Goal: Task Accomplishment & Management: Manage account settings

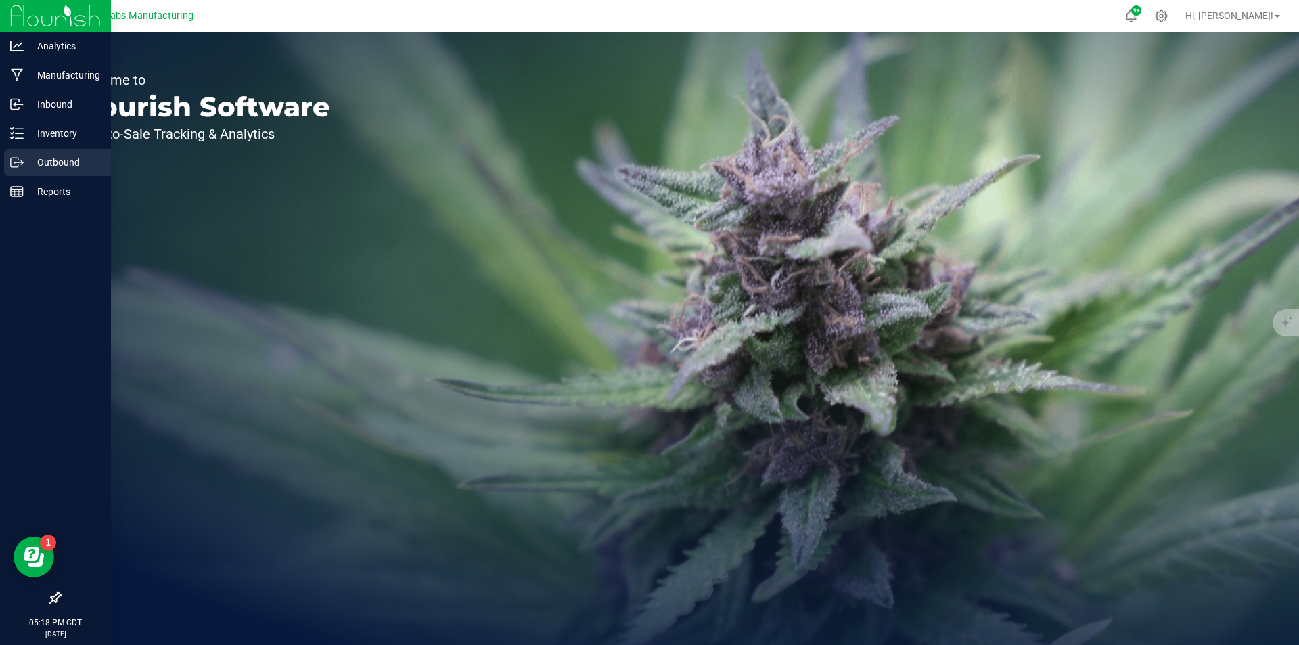
click at [47, 156] on p "Outbound" at bounding box center [64, 162] width 81 height 16
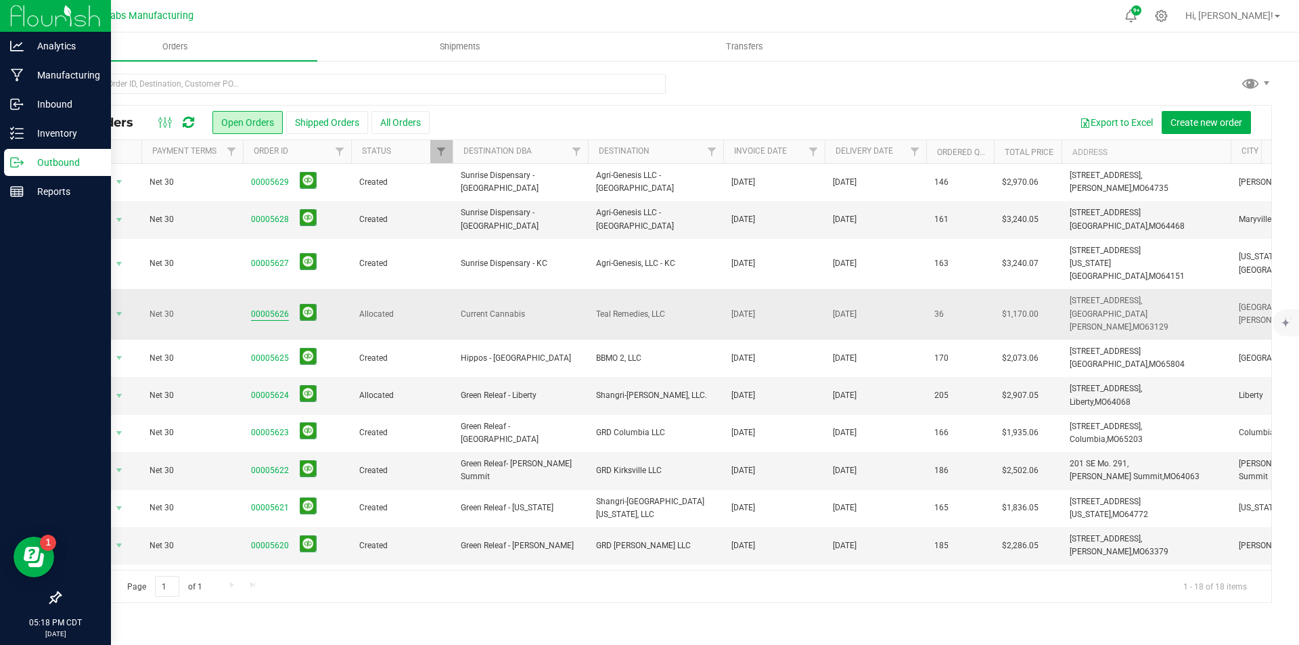
click at [275, 308] on link "00005626" at bounding box center [270, 314] width 38 height 13
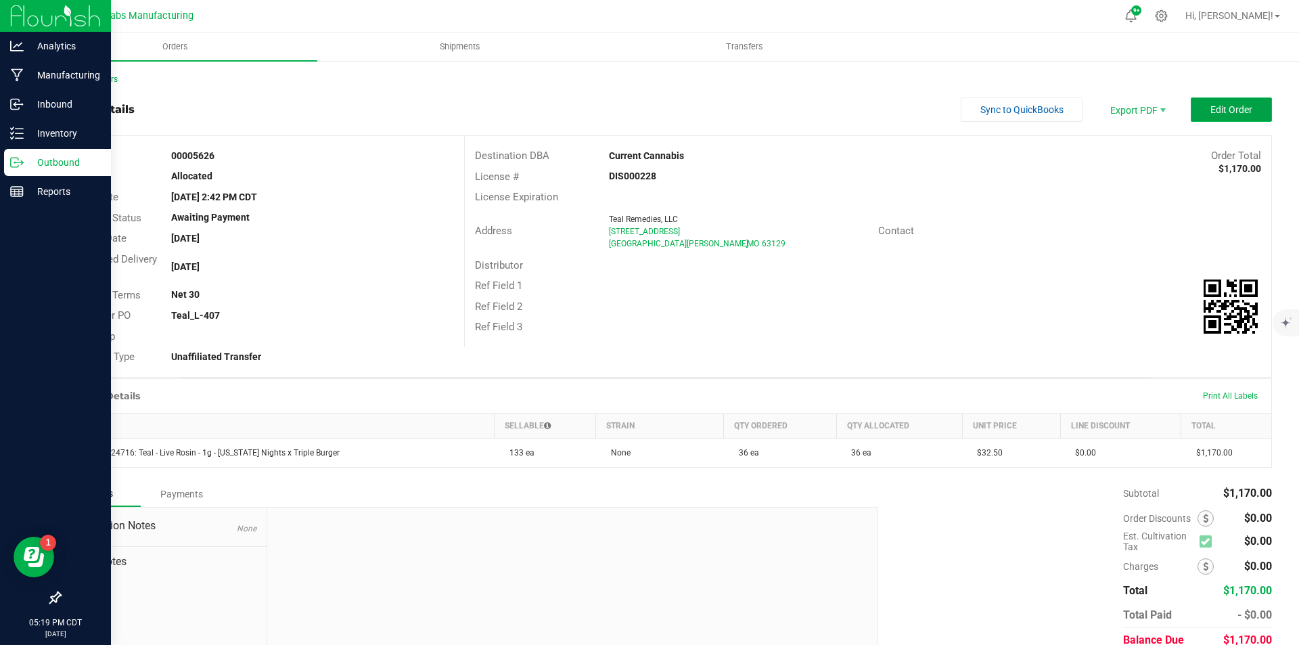
click at [1201, 110] on button "Edit Order" at bounding box center [1231, 109] width 81 height 24
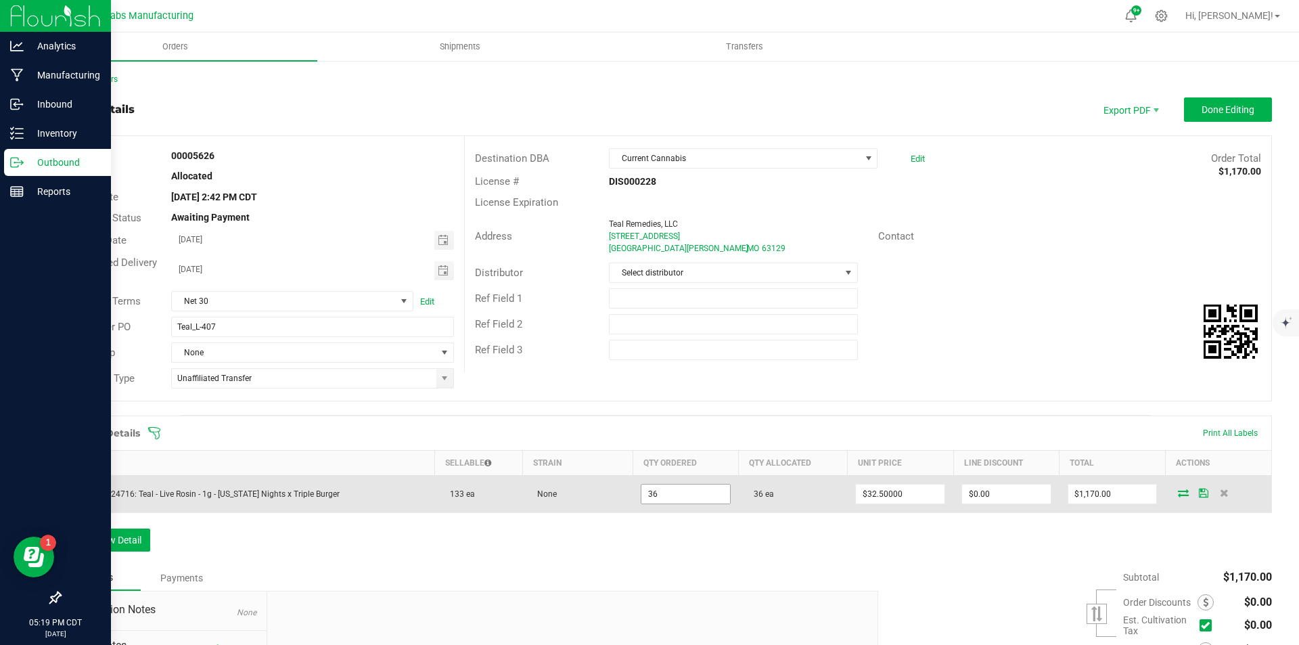
click at [656, 493] on input "36" at bounding box center [686, 494] width 89 height 19
type input "37 ea"
type input "32.5"
type input "$1,202.50"
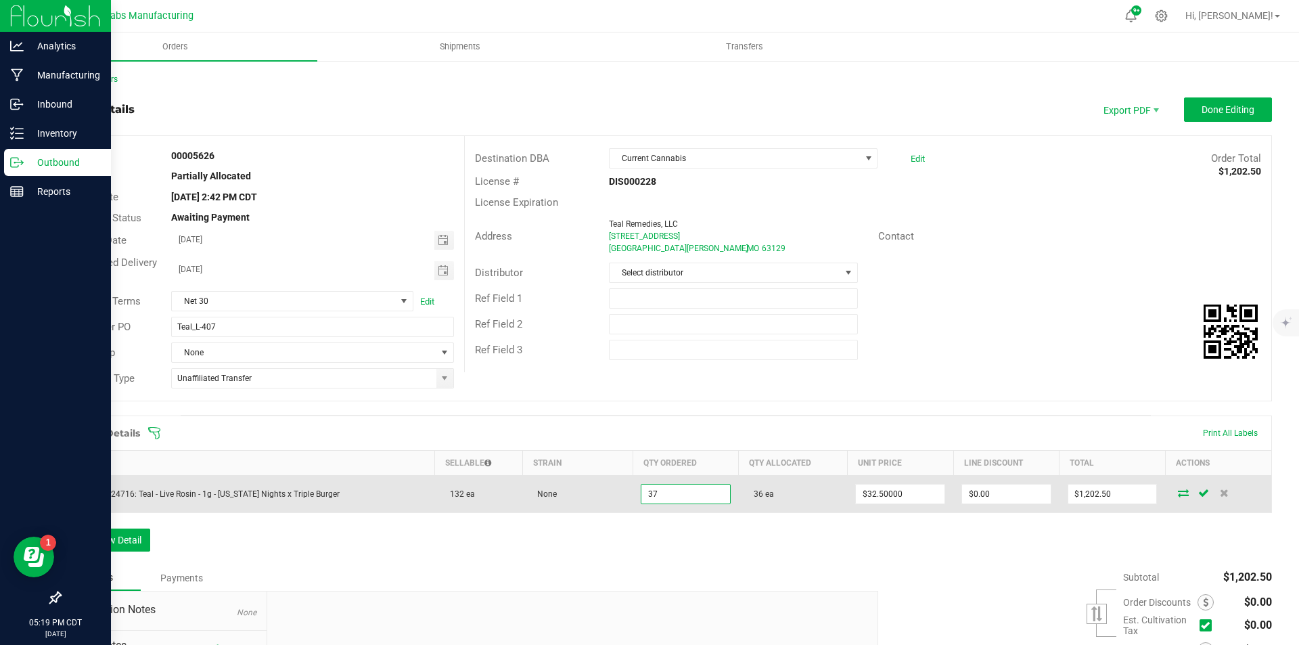
click at [662, 489] on input "37" at bounding box center [686, 494] width 89 height 19
type input "36 ea"
type input "32.5"
type input "$1,170.00"
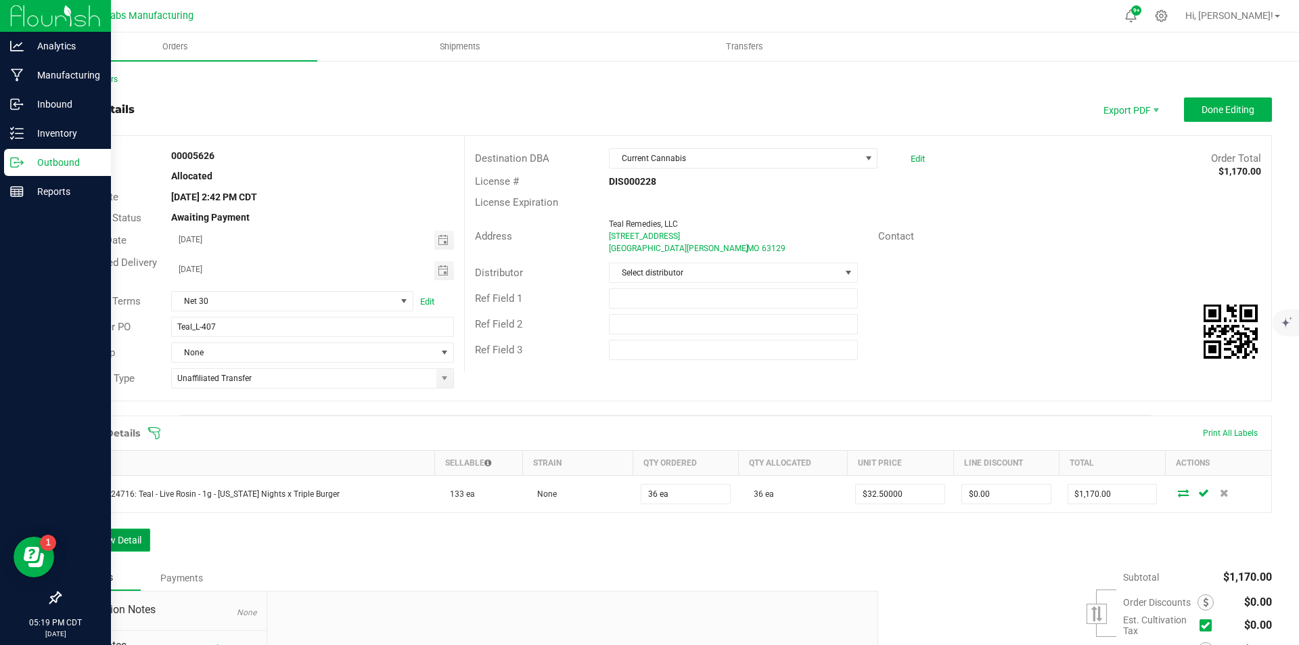
click at [132, 539] on button "Add New Detail" at bounding box center [105, 540] width 91 height 23
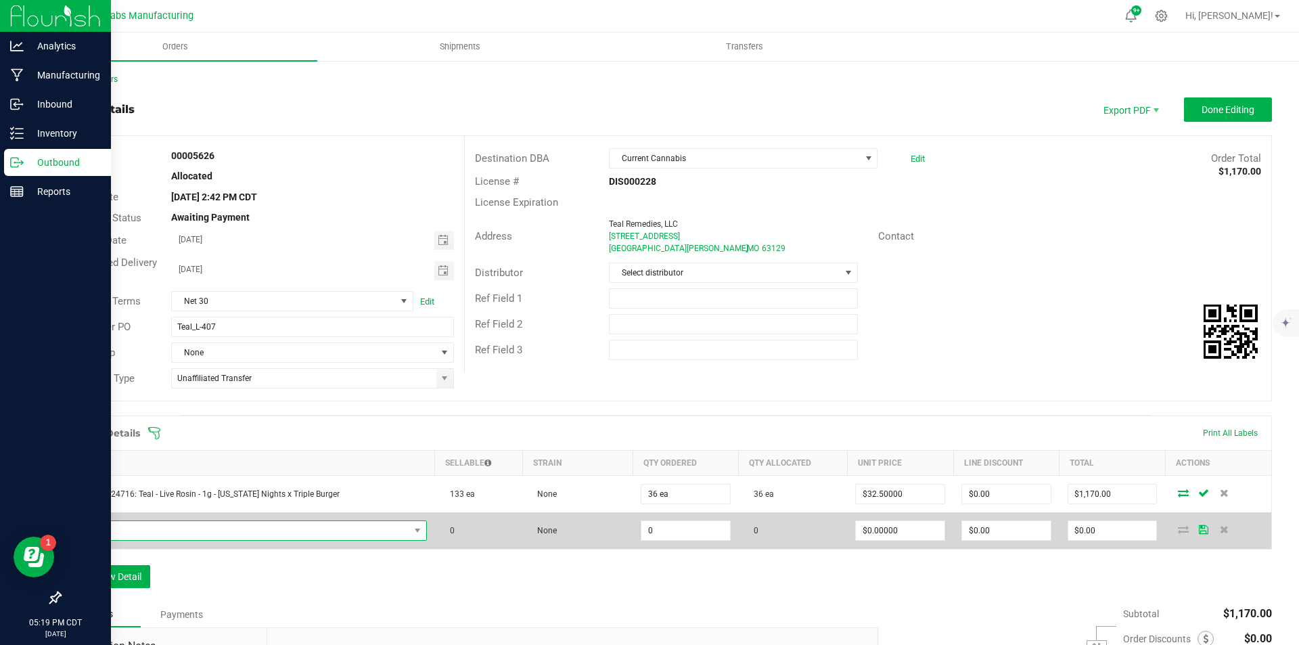
click at [181, 527] on span "NO DATA FOUND" at bounding box center [240, 530] width 340 height 19
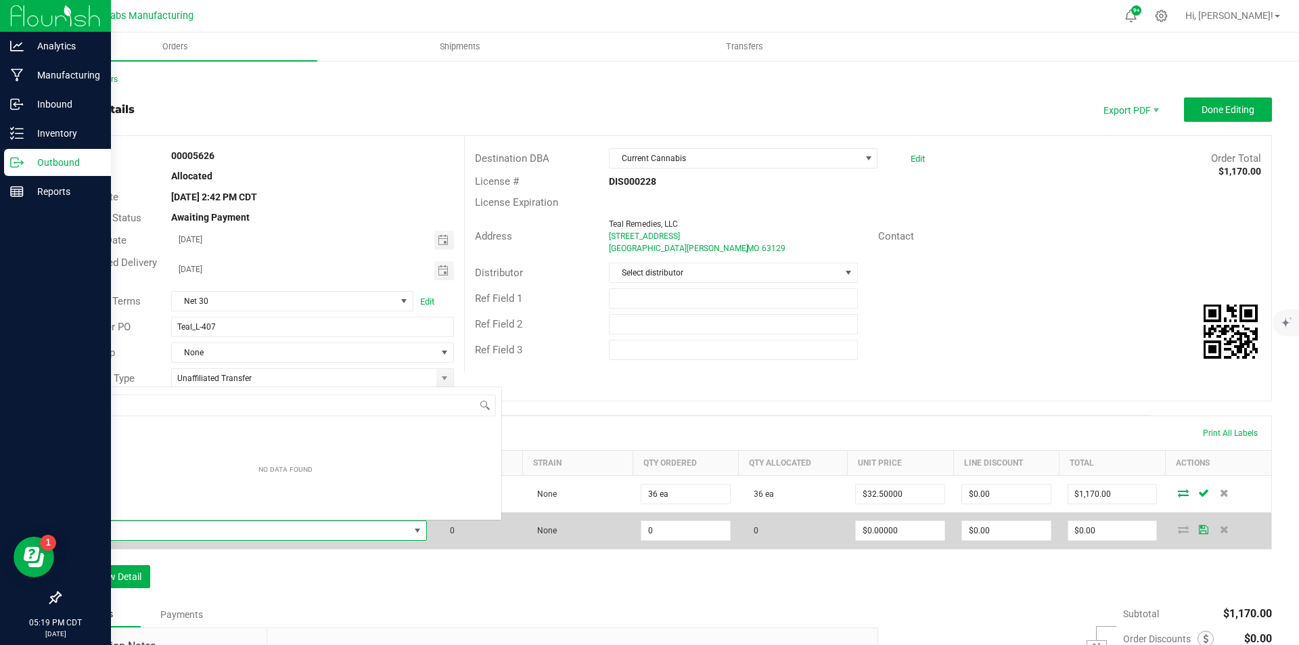
scroll to position [20, 330]
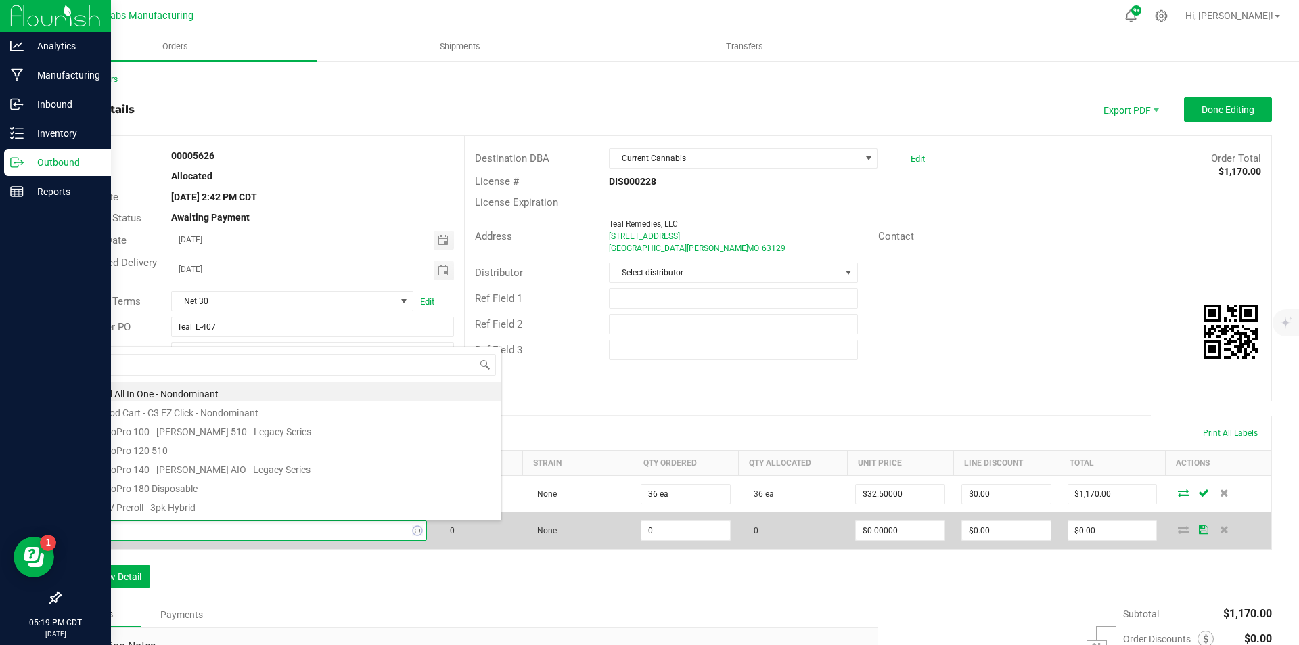
type input "mississ"
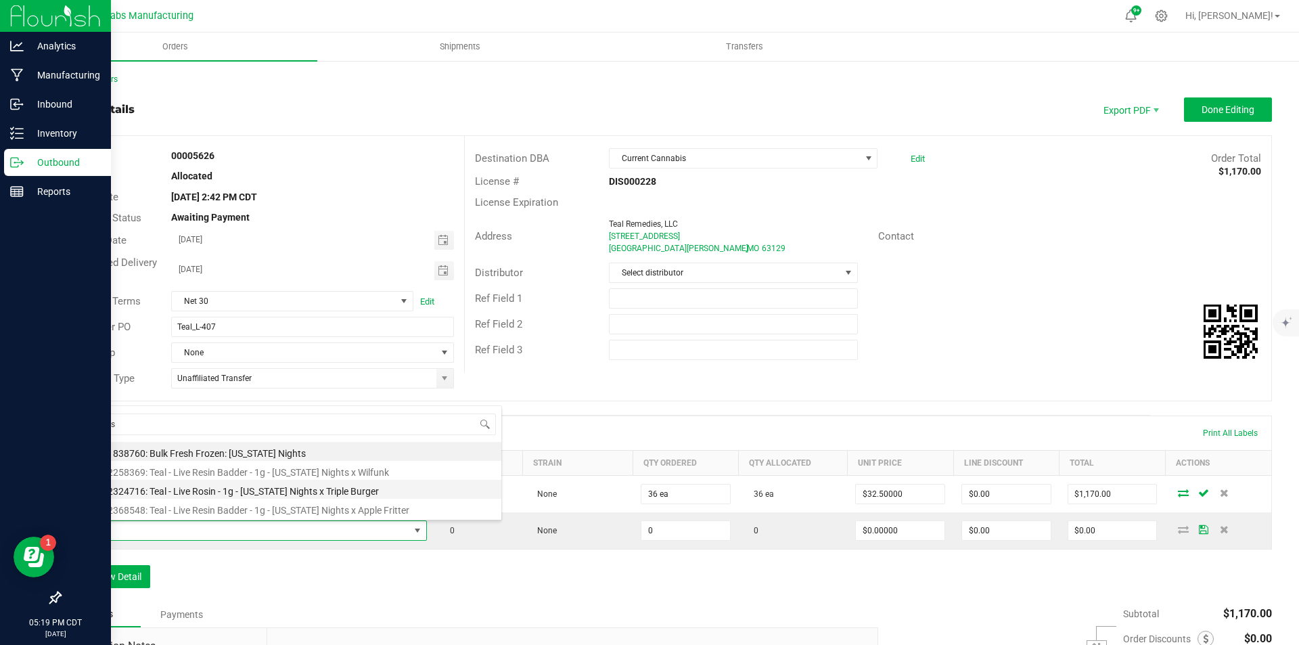
click at [375, 487] on li "M00002324716: Teal - Live Rosin - 1g - [US_STATE] Nights x Triple Burger" at bounding box center [286, 489] width 432 height 19
type input "0 ea"
type input "$32.50000"
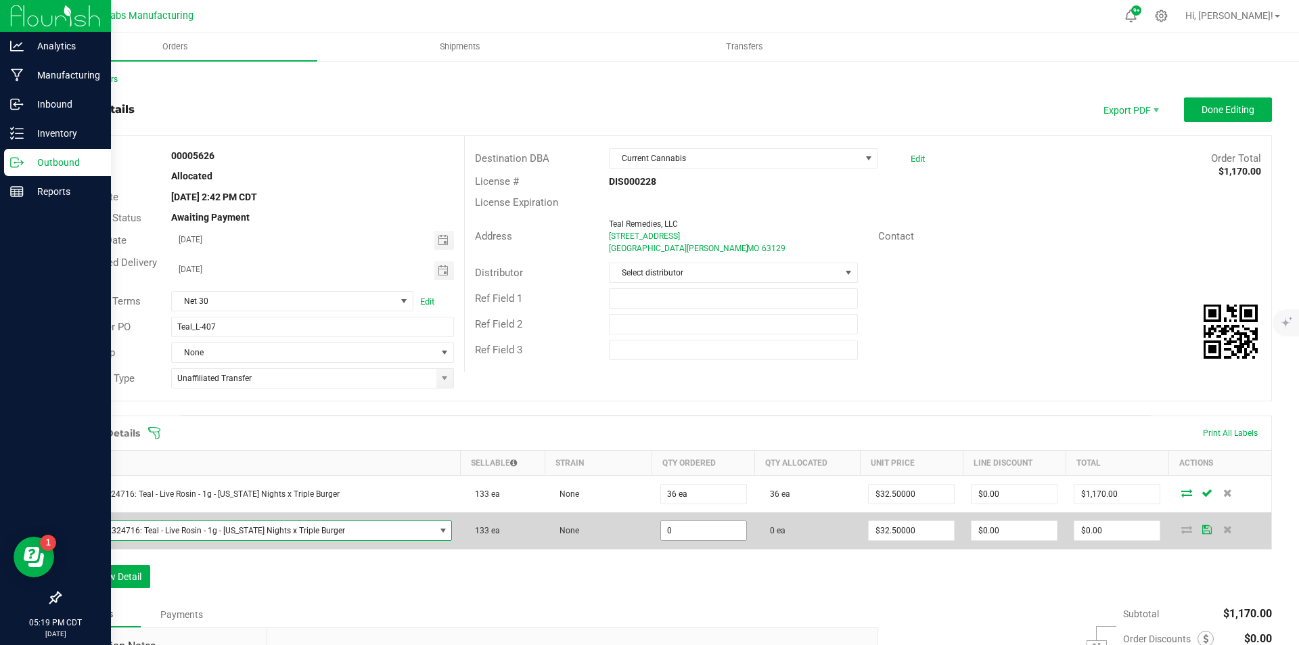
click at [682, 531] on input "0" at bounding box center [703, 530] width 85 height 19
type input "1 ea"
type input "32.5"
type input "$32.50"
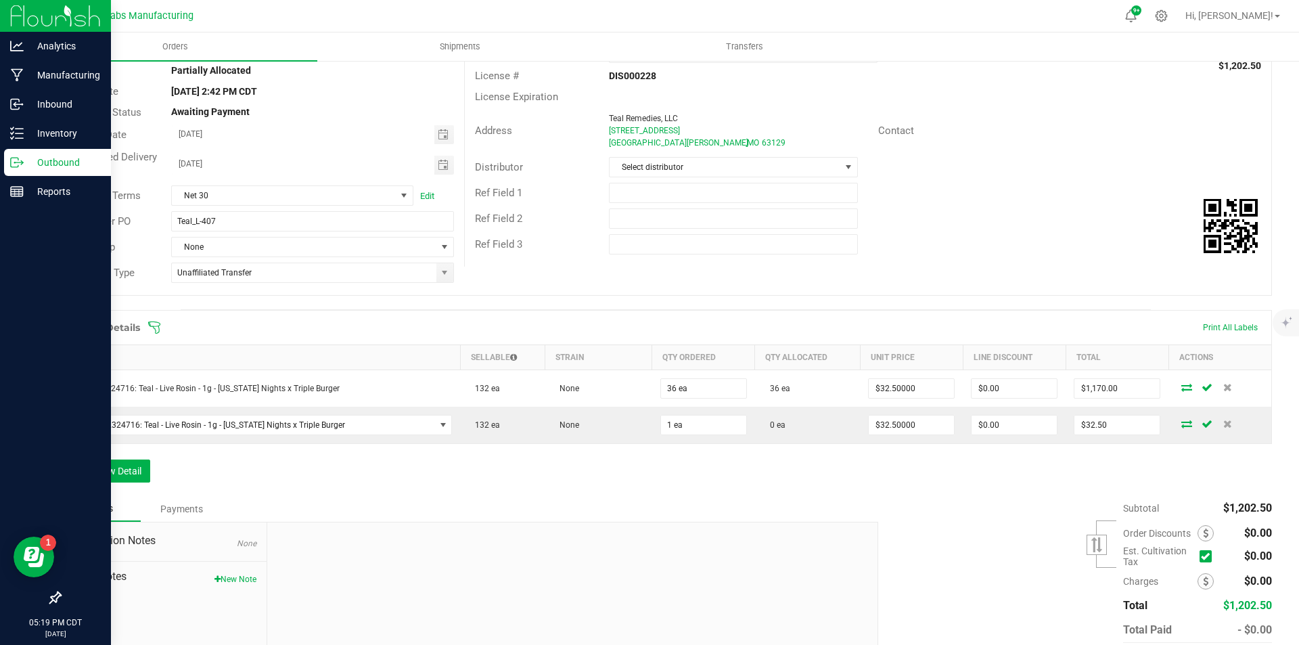
scroll to position [179, 0]
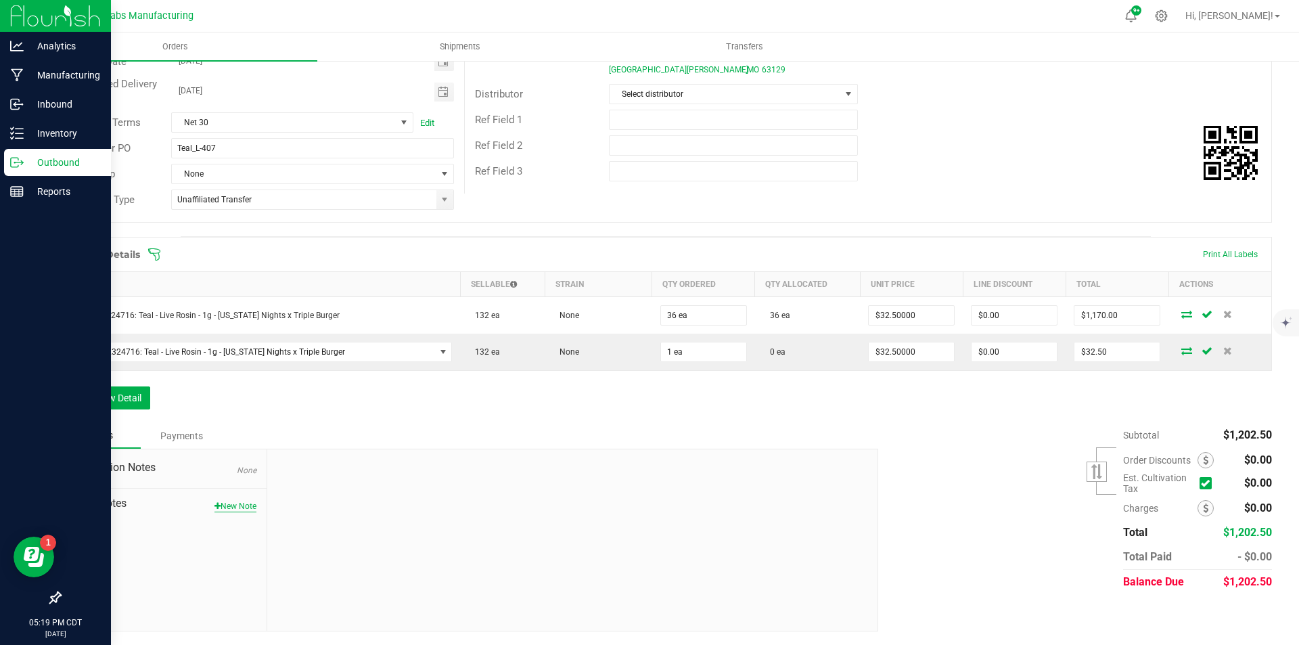
click at [244, 506] on button "New Note" at bounding box center [236, 506] width 42 height 12
click at [315, 567] on textarea "* Note" at bounding box center [572, 568] width 590 height 54
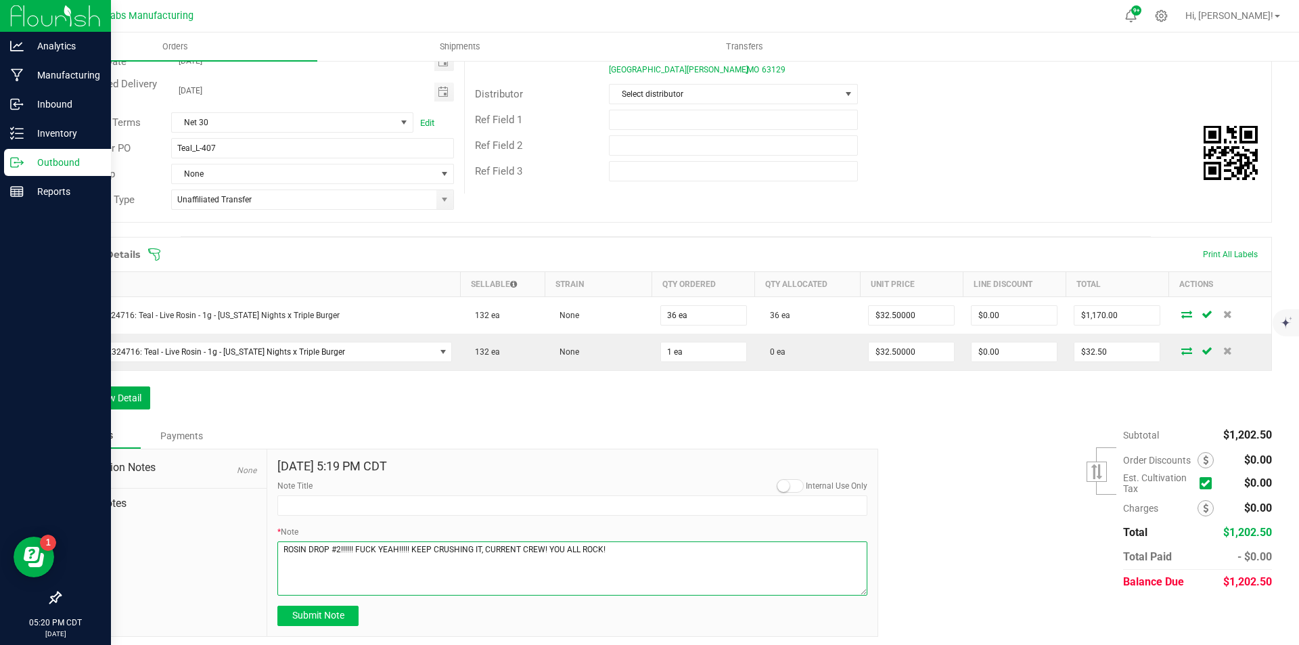
type textarea "ROSIN DROP #2!!!!!! FUCK YEAH!!!!! KEEP CRUSHING IT, CURRENT CREW! YOU ALL ROCK!"
click at [329, 613] on span "Submit Note" at bounding box center [318, 615] width 52 height 11
type input "[DATE] 17:20 PM CDT"
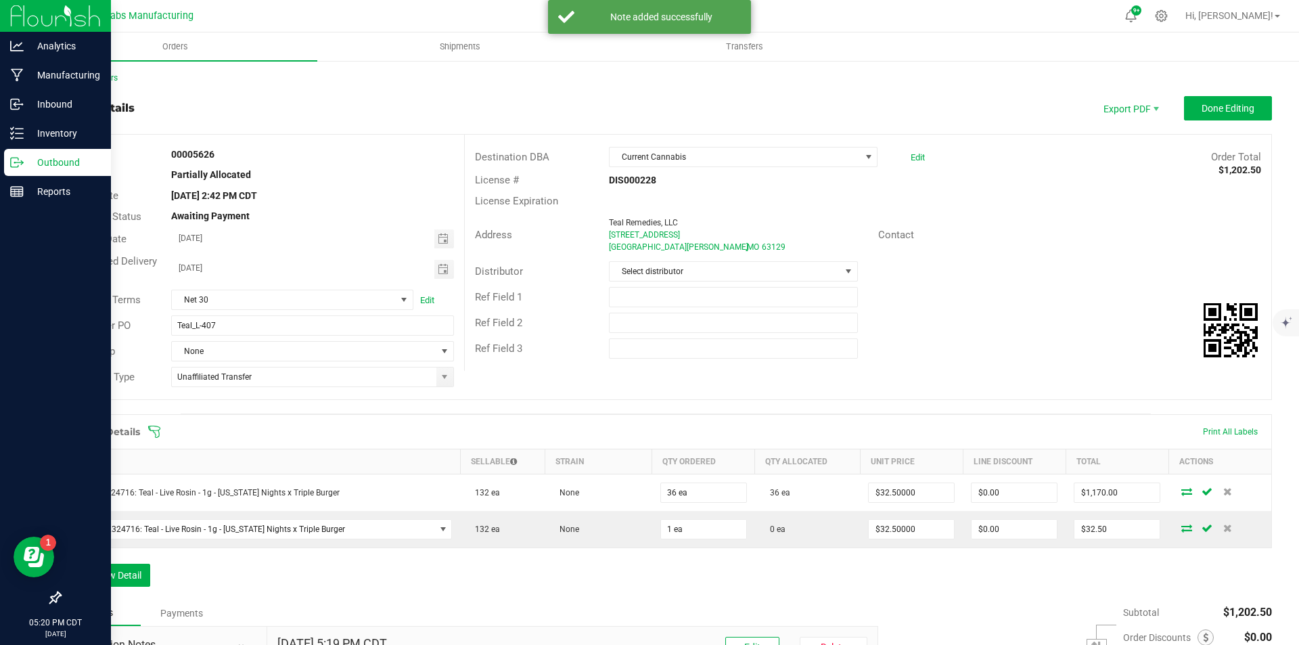
scroll to position [0, 0]
click at [1240, 112] on span "Done Editing" at bounding box center [1228, 109] width 53 height 11
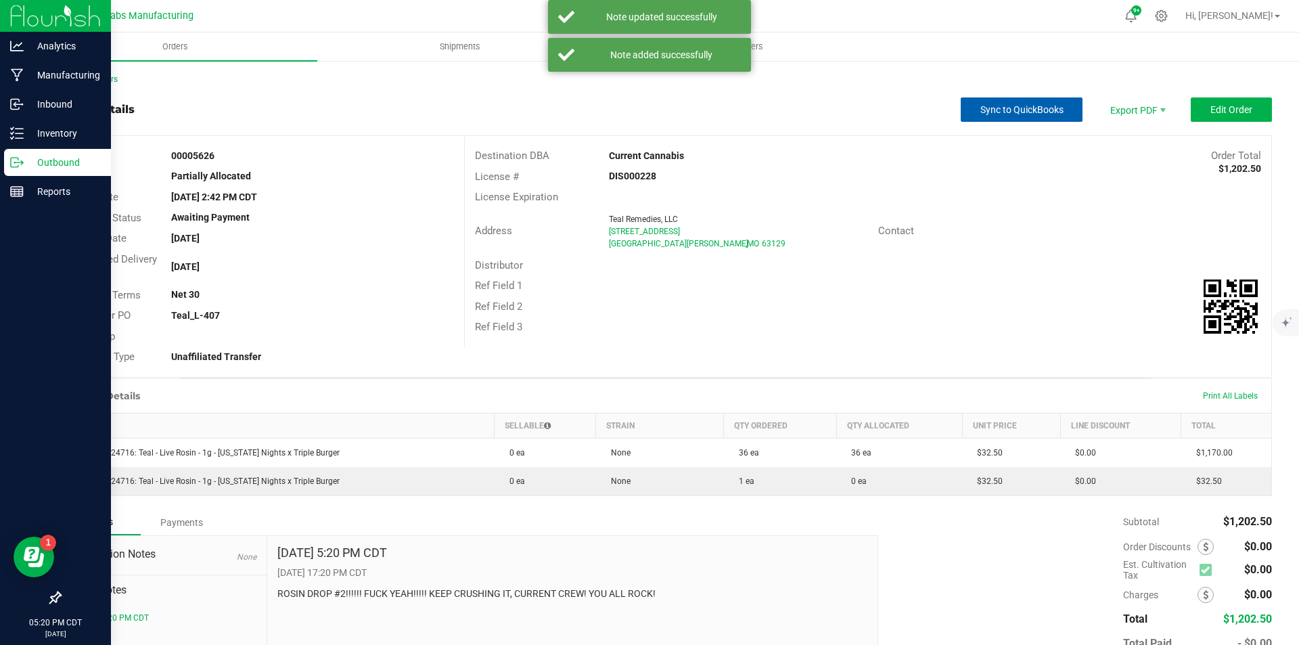
click at [1004, 109] on span "Sync to QuickBooks" at bounding box center [1022, 109] width 83 height 11
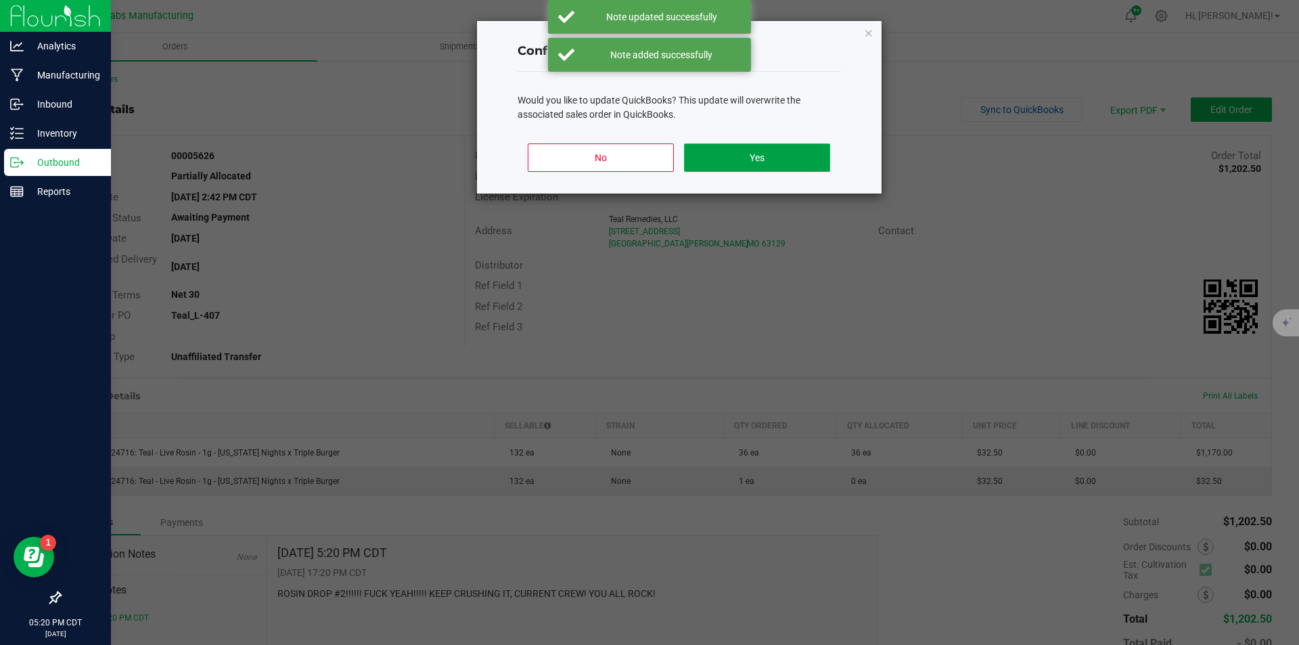
click at [793, 161] on button "Yes" at bounding box center [757, 157] width 146 height 28
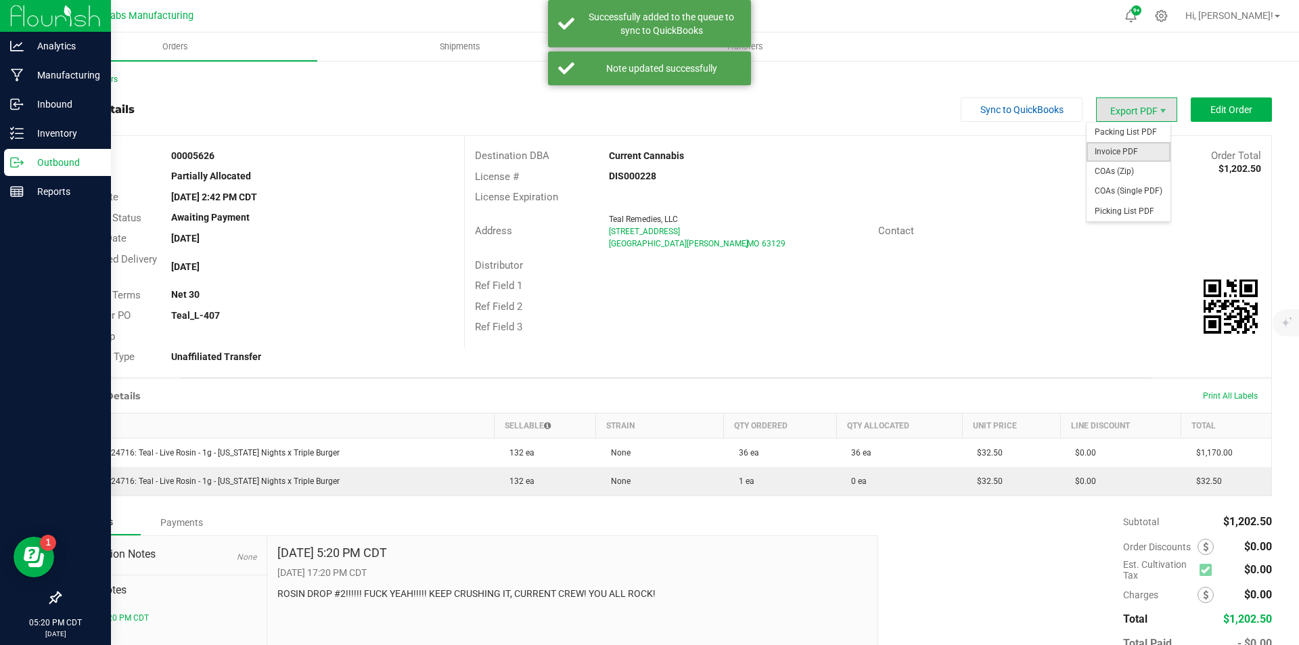
click at [1125, 150] on span "Invoice PDF" at bounding box center [1129, 152] width 84 height 20
